Goal: Book appointment/travel/reservation

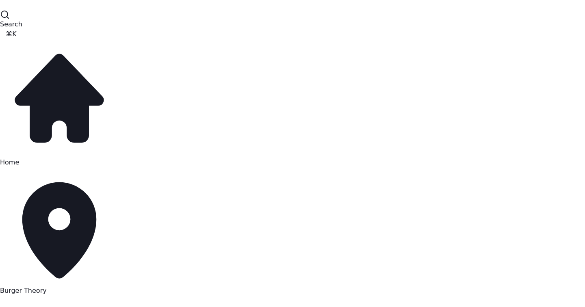
click at [44, 287] on span "Burger Theory" at bounding box center [23, 291] width 47 height 8
